Goal: Transaction & Acquisition: Purchase product/service

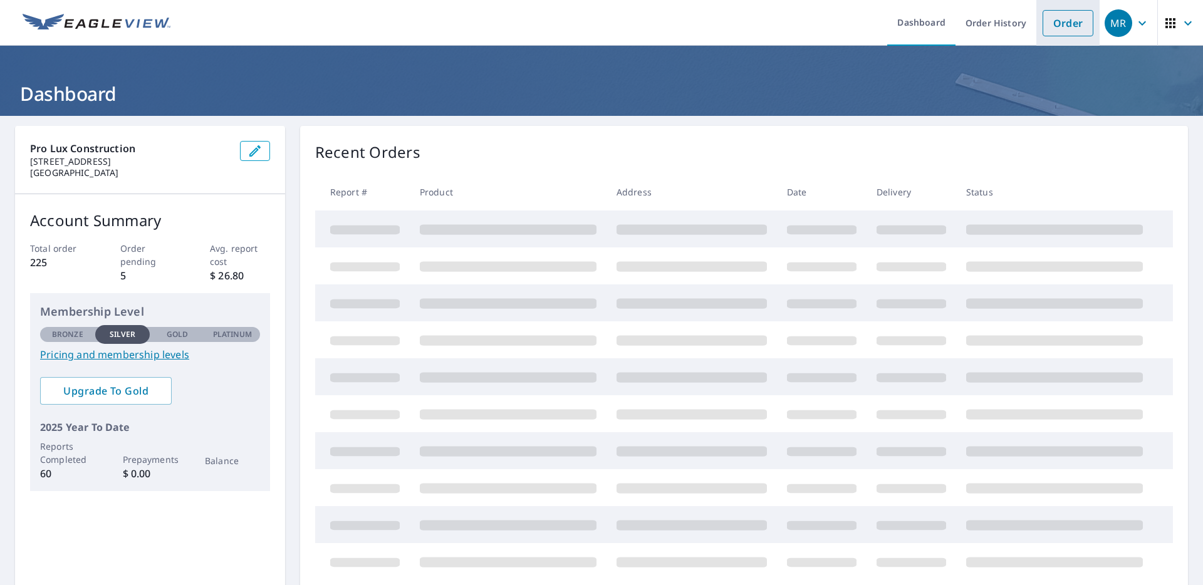
click at [1052, 31] on link "Order" at bounding box center [1068, 23] width 51 height 26
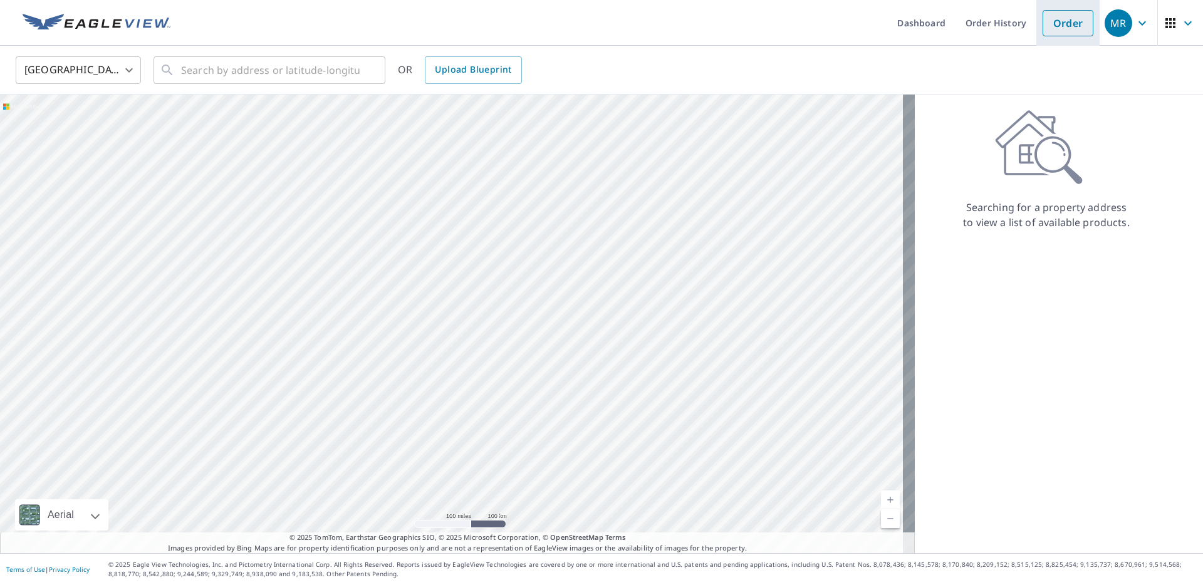
click at [1043, 20] on link "Order" at bounding box center [1068, 23] width 51 height 26
click at [295, 75] on input "text" at bounding box center [270, 70] width 179 height 35
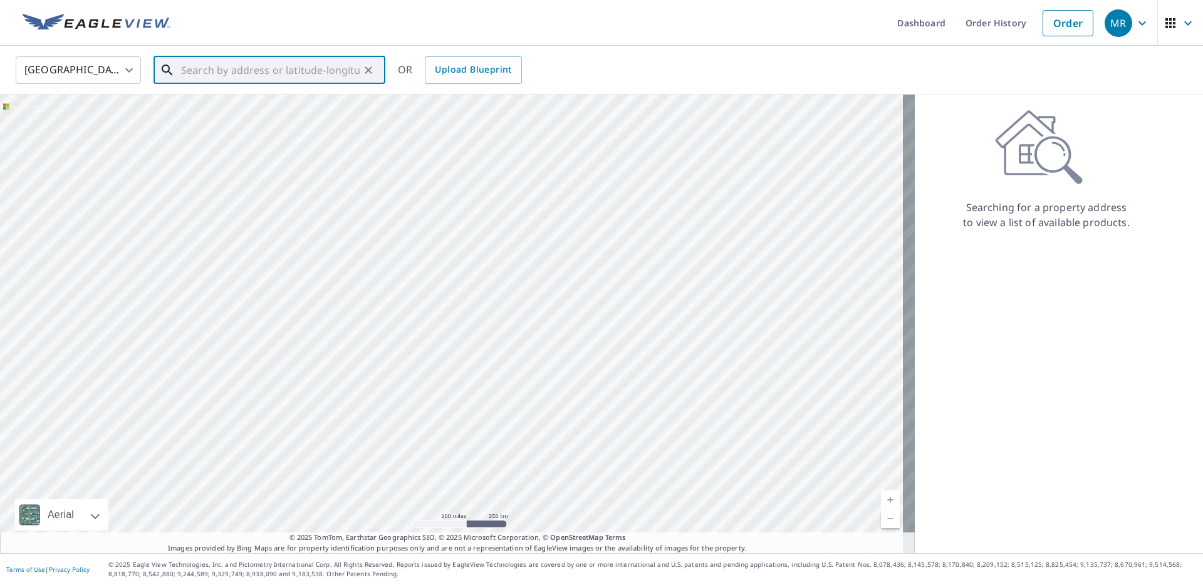
paste input "[STREET_ADDRESS]"
click at [255, 118] on p "Hialeah, FL 33012" at bounding box center [277, 120] width 197 height 13
type input "[STREET_ADDRESS]"
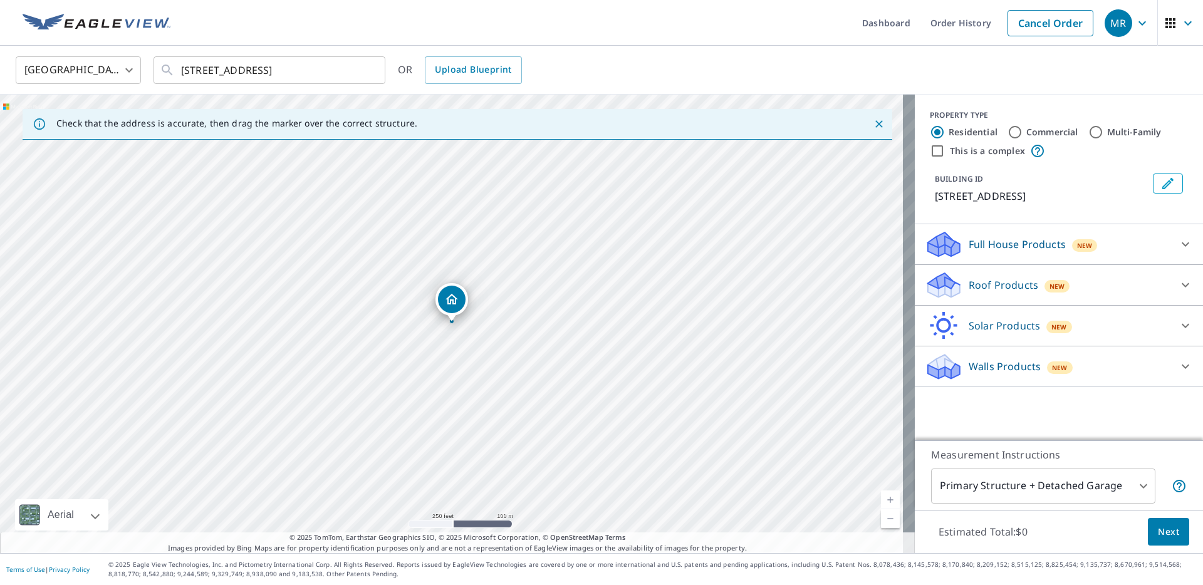
click at [979, 287] on p "Roof Products" at bounding box center [1004, 285] width 70 height 15
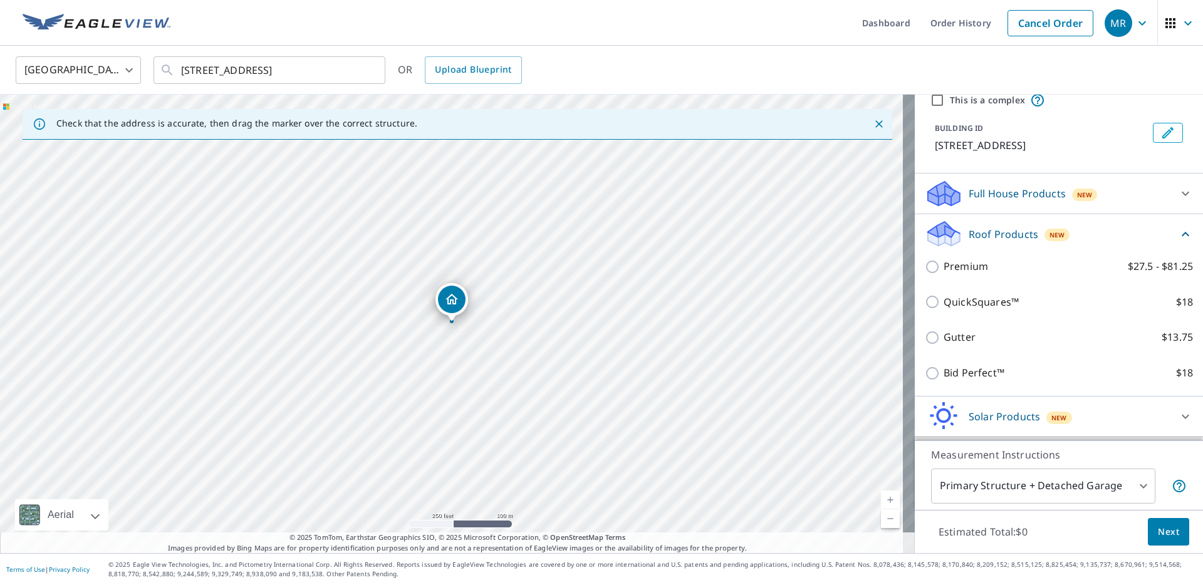
scroll to position [78, 0]
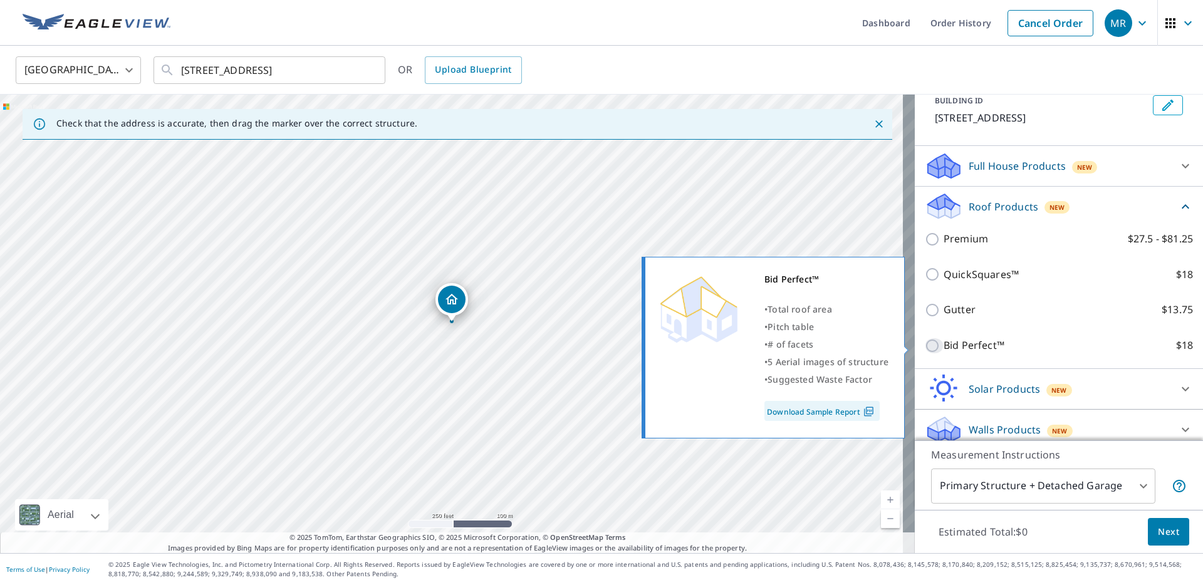
click at [925, 345] on input "Bid Perfect™ $18" at bounding box center [934, 345] width 19 height 15
checkbox input "true"
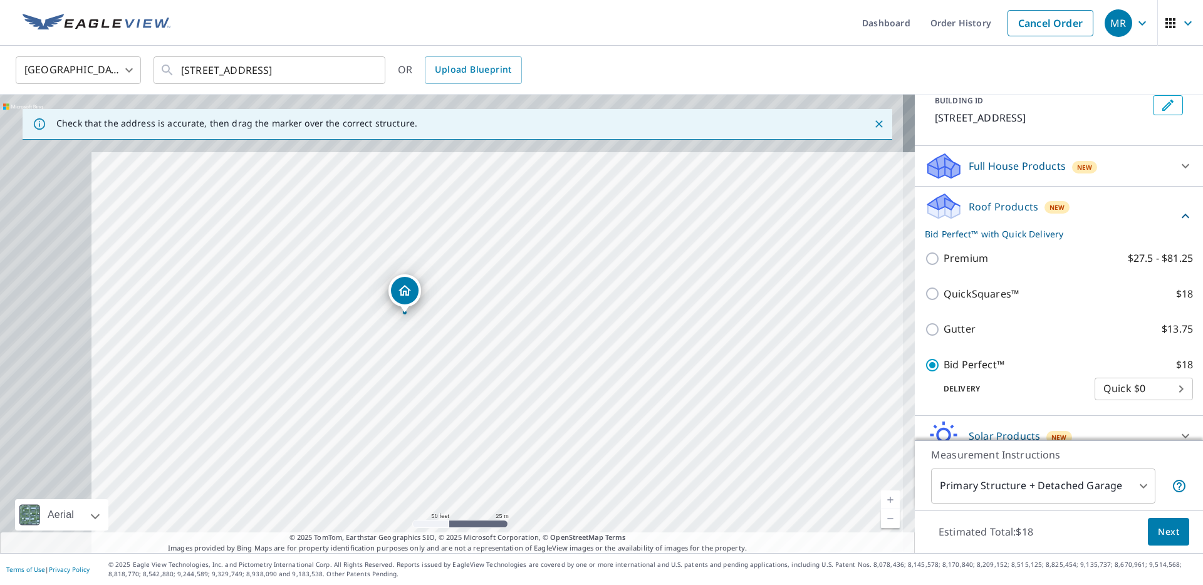
drag, startPoint x: 324, startPoint y: 311, endPoint x: 446, endPoint y: 387, distance: 143.3
click at [447, 388] on div "[STREET_ADDRESS]" at bounding box center [457, 324] width 915 height 459
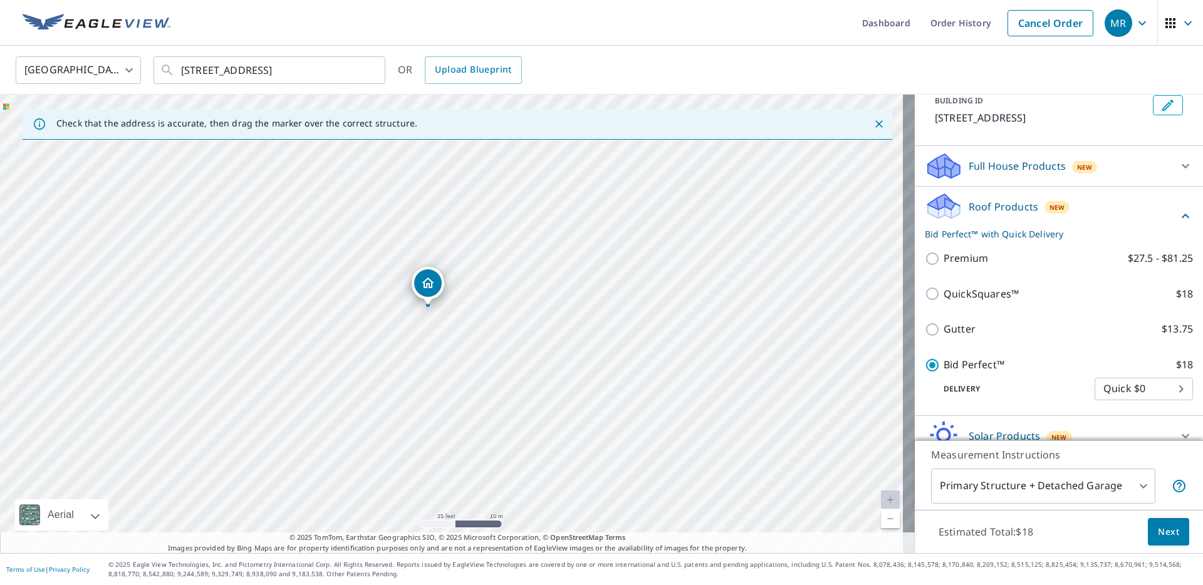
drag, startPoint x: 402, startPoint y: 340, endPoint x: 447, endPoint y: 396, distance: 71.7
click at [447, 396] on div "[STREET_ADDRESS]" at bounding box center [457, 324] width 915 height 459
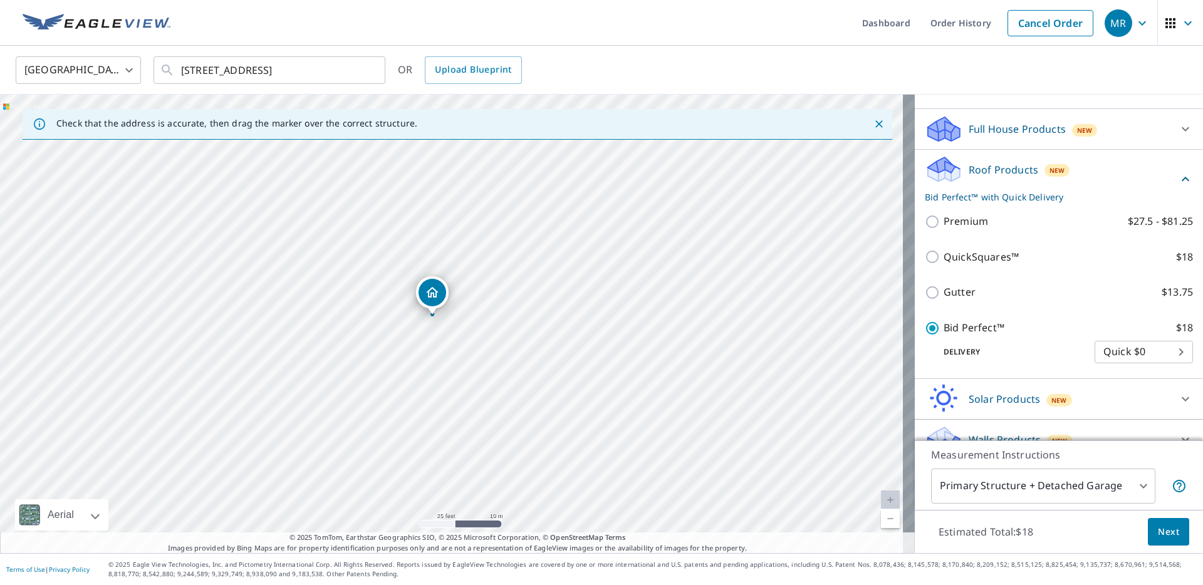
scroll to position [135, 0]
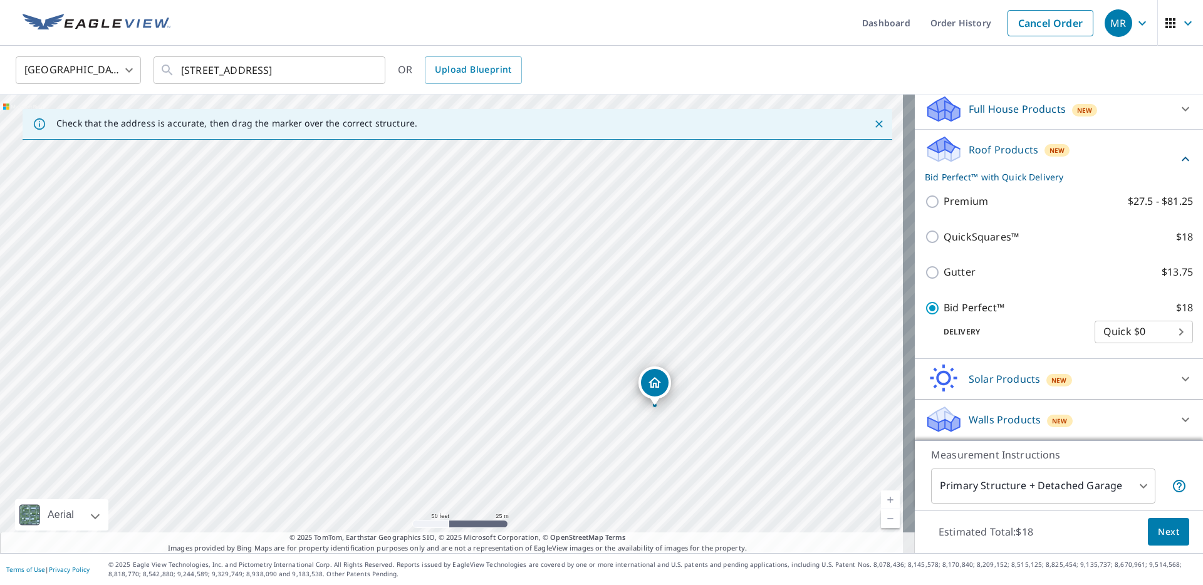
click at [1159, 531] on span "Next" at bounding box center [1168, 533] width 21 height 16
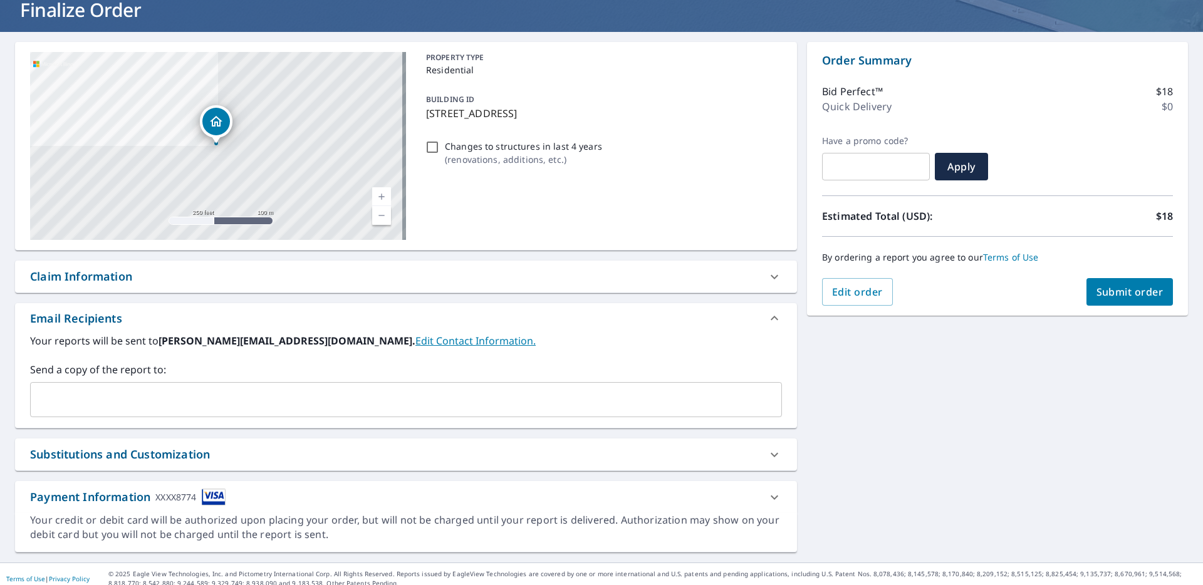
scroll to position [93, 0]
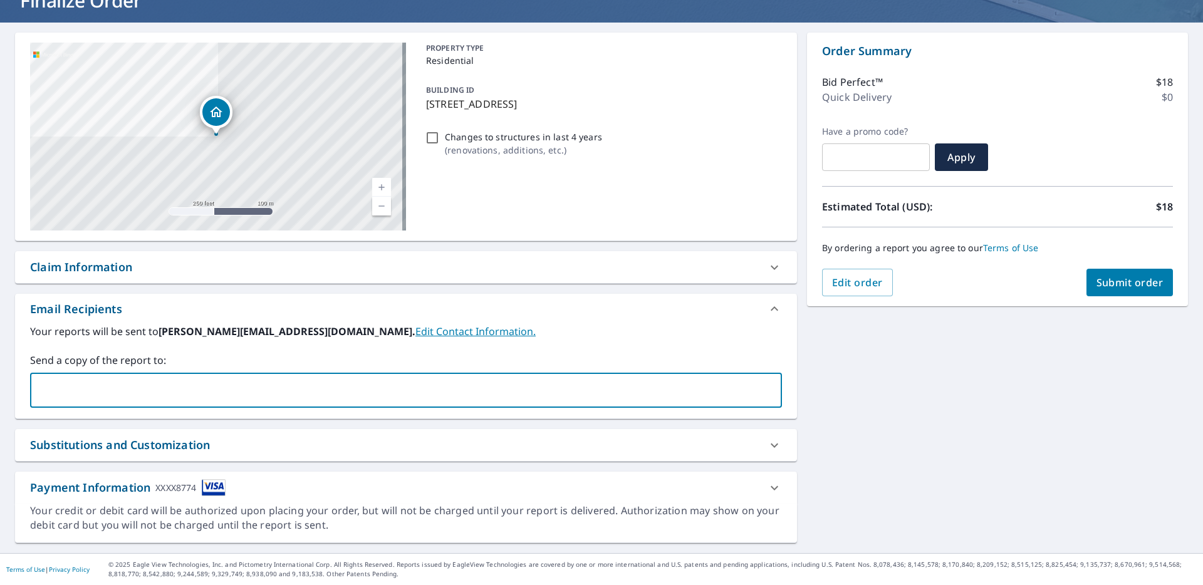
click at [204, 392] on input "text" at bounding box center [397, 391] width 722 height 24
paste input "[EMAIL_ADDRESS][DOMAIN_NAME]"
type input "[EMAIL_ADDRESS][DOMAIN_NAME]"
click at [870, 411] on div "[STREET_ADDRESS] Aerial Road A standard road map Aerial A detailed look from ab…" at bounding box center [601, 288] width 1203 height 531
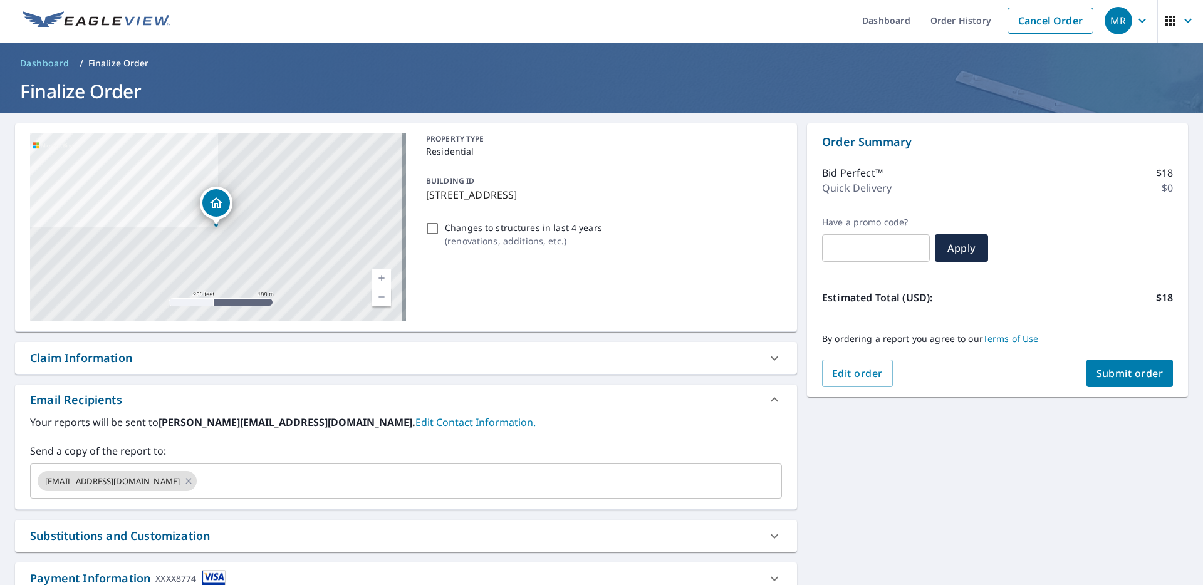
scroll to position [0, 0]
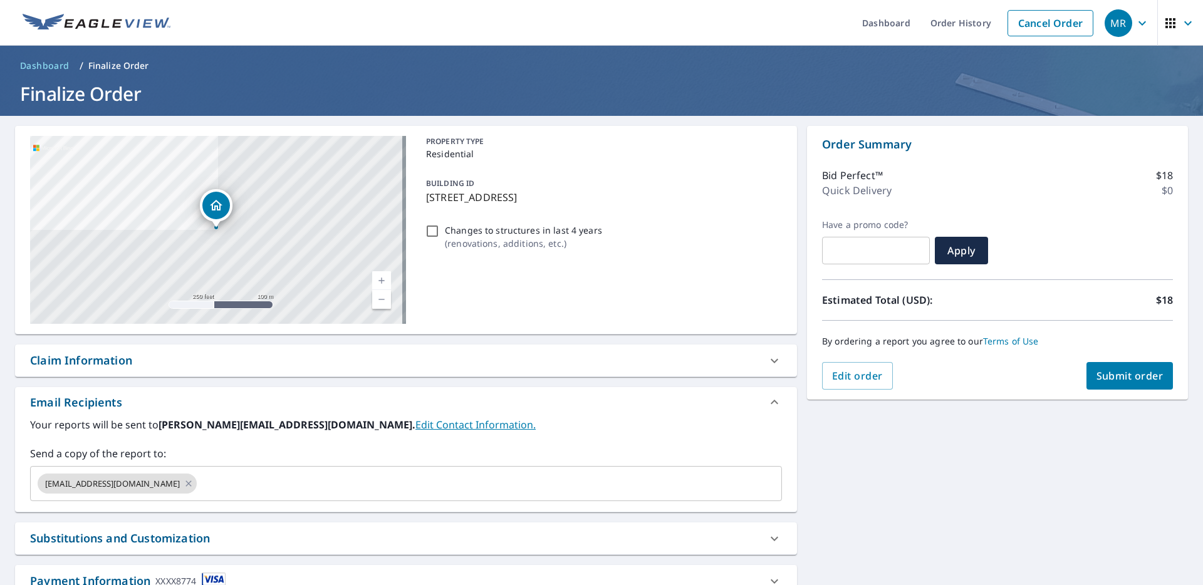
click at [1124, 382] on span "Submit order" at bounding box center [1130, 376] width 67 height 14
checkbox input "true"
